Goal: Obtain resource: Download file/media

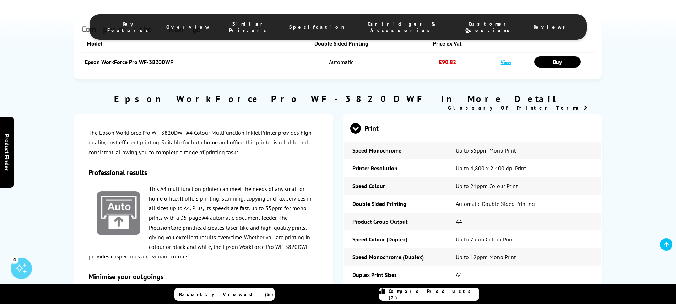
scroll to position [888, 0]
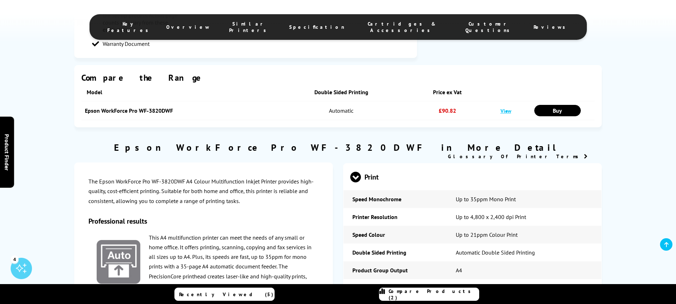
click at [353, 182] on span at bounding box center [355, 182] width 11 height 0
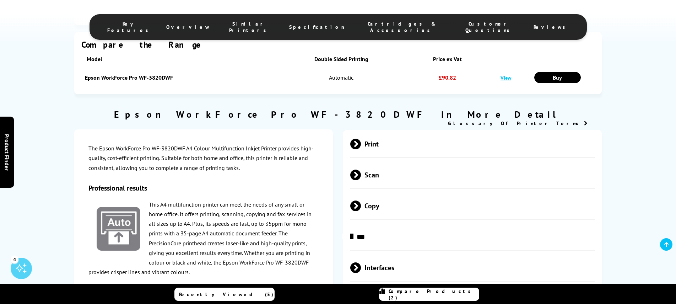
scroll to position [959, 0]
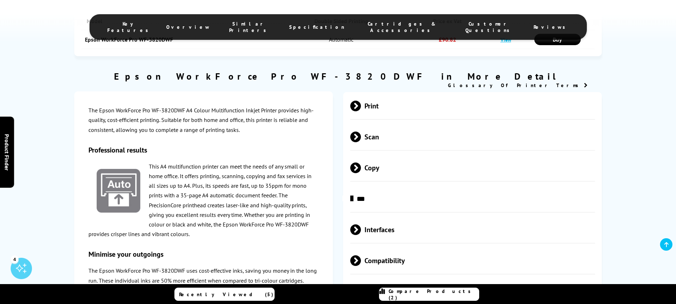
click at [354, 278] on span "Media Handling" at bounding box center [472, 291] width 245 height 27
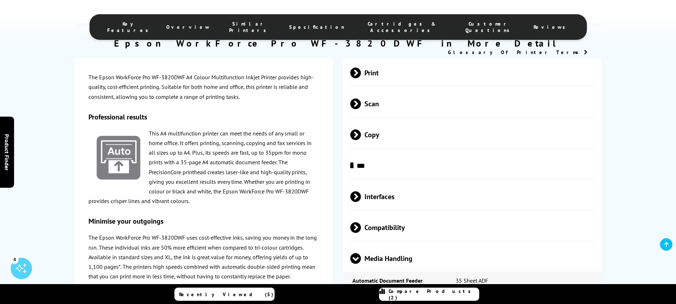
scroll to position [994, 0]
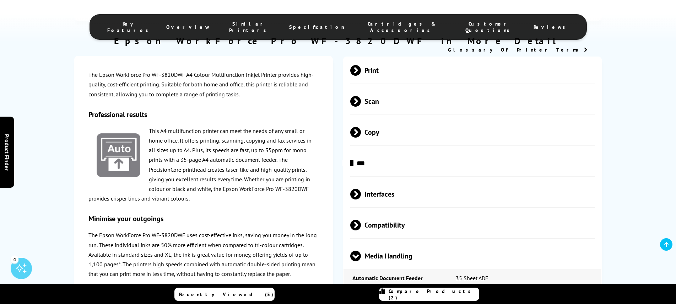
click at [376, 88] on span "Scan" at bounding box center [472, 101] width 245 height 27
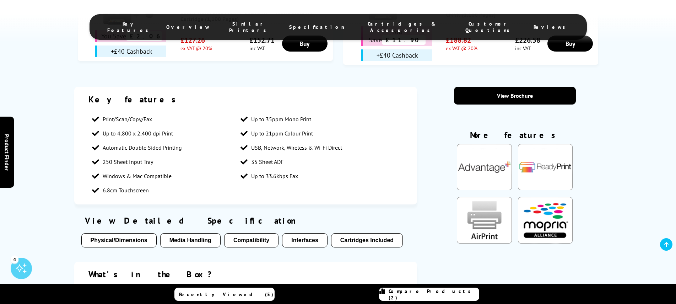
scroll to position [462, 0]
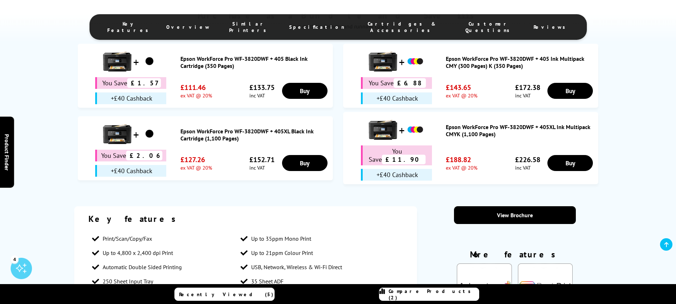
click at [496, 206] on div "View Brochure More features Close Epson Advantage+ GET MORE FROM YOUR PRINTER W…" at bounding box center [515, 287] width 174 height 163
click at [493, 206] on link "View Brochure" at bounding box center [515, 215] width 122 height 18
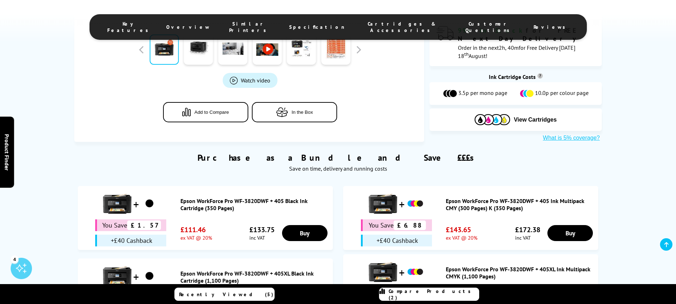
scroll to position [107, 0]
